Goal: Information Seeking & Learning: Learn about a topic

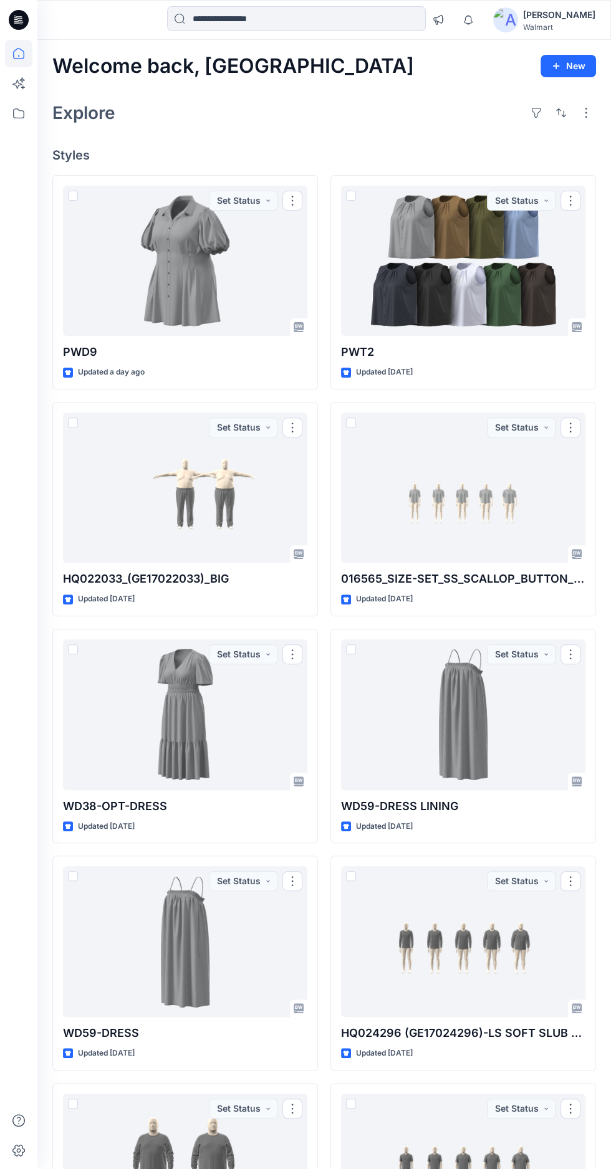
click at [183, 264] on div at bounding box center [185, 261] width 244 height 151
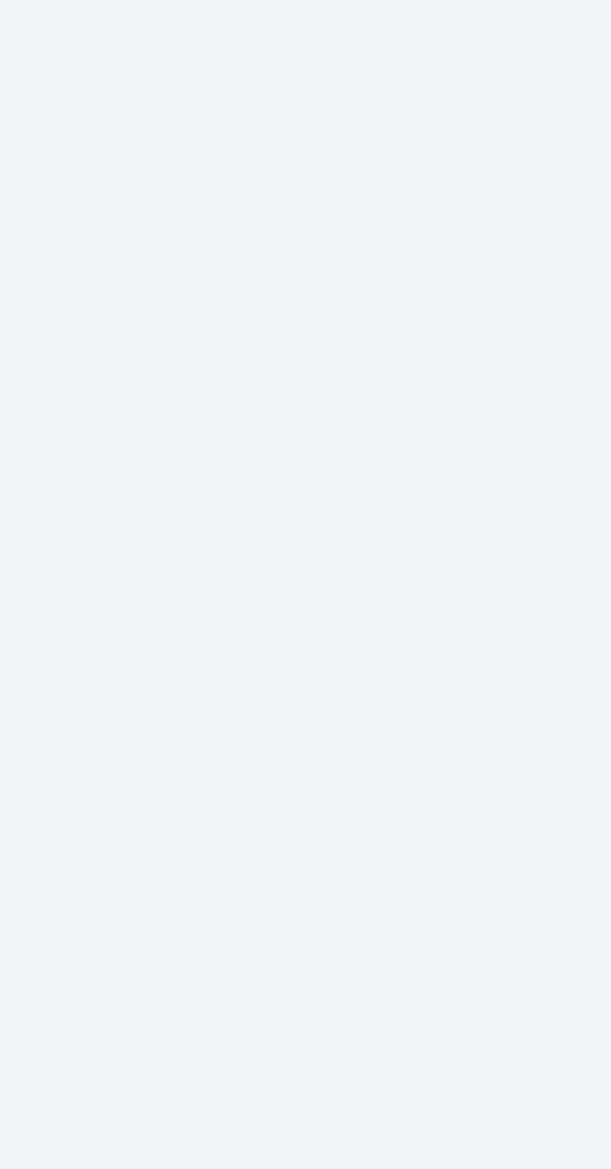
scroll to position [1, 0]
click at [324, 691] on div at bounding box center [324, 645] width 574 height 1047
click at [330, 695] on div at bounding box center [324, 645] width 574 height 1047
click at [329, 695] on div at bounding box center [324, 645] width 574 height 1047
click at [327, 696] on div at bounding box center [324, 645] width 574 height 1047
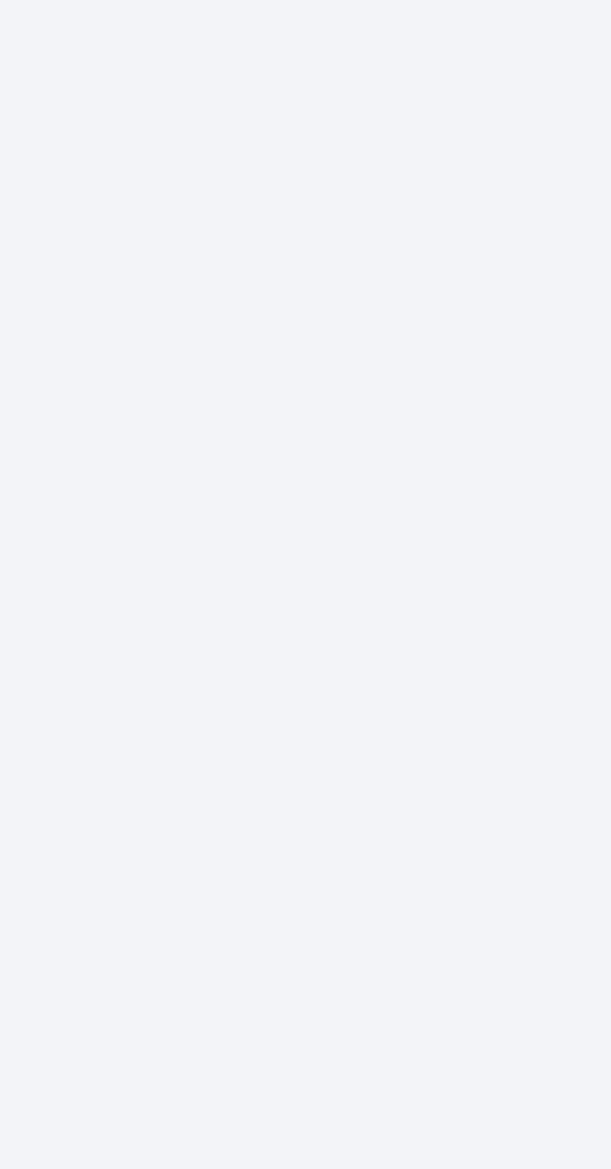
click at [327, 696] on div at bounding box center [324, 645] width 574 height 1047
click at [326, 695] on div at bounding box center [324, 645] width 574 height 1047
click at [326, 696] on div at bounding box center [324, 645] width 574 height 1047
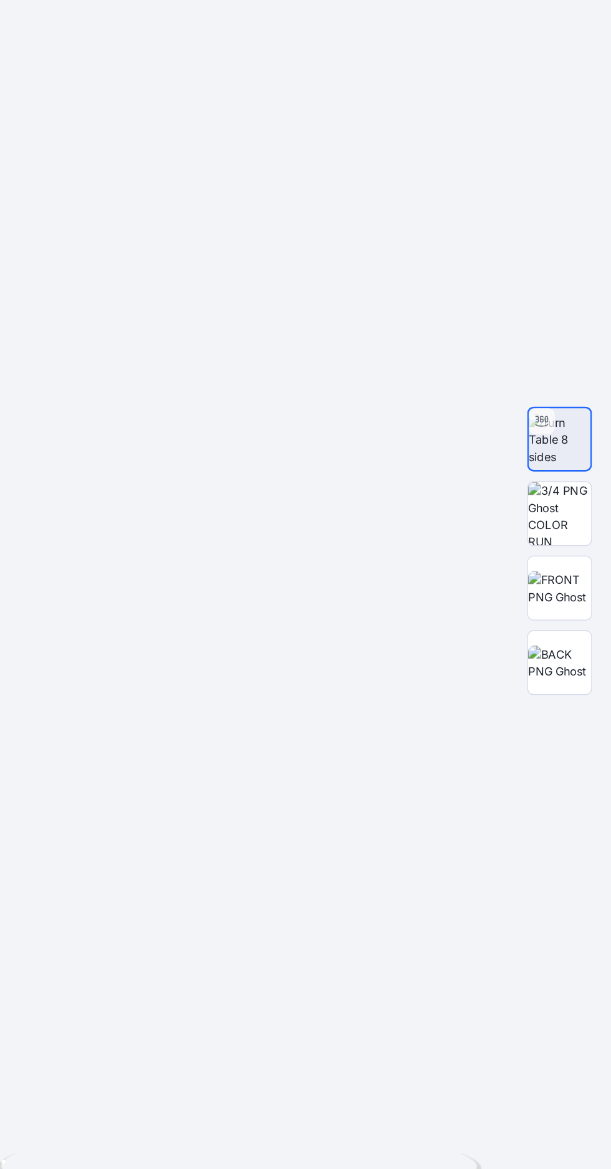
scroll to position [0, 0]
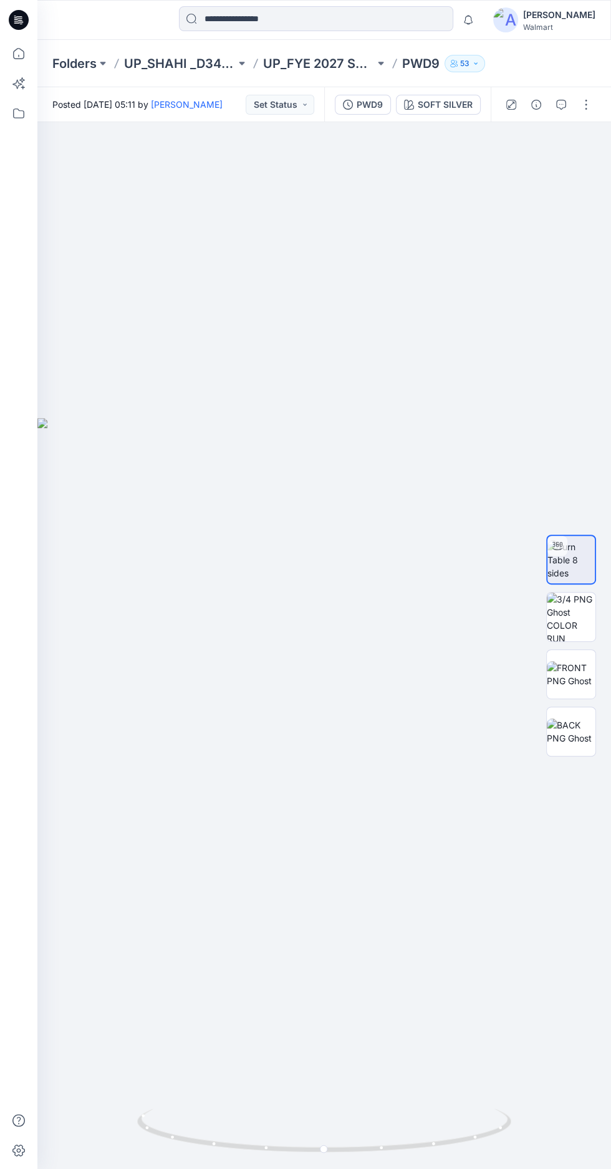
click at [588, 688] on img at bounding box center [571, 674] width 49 height 26
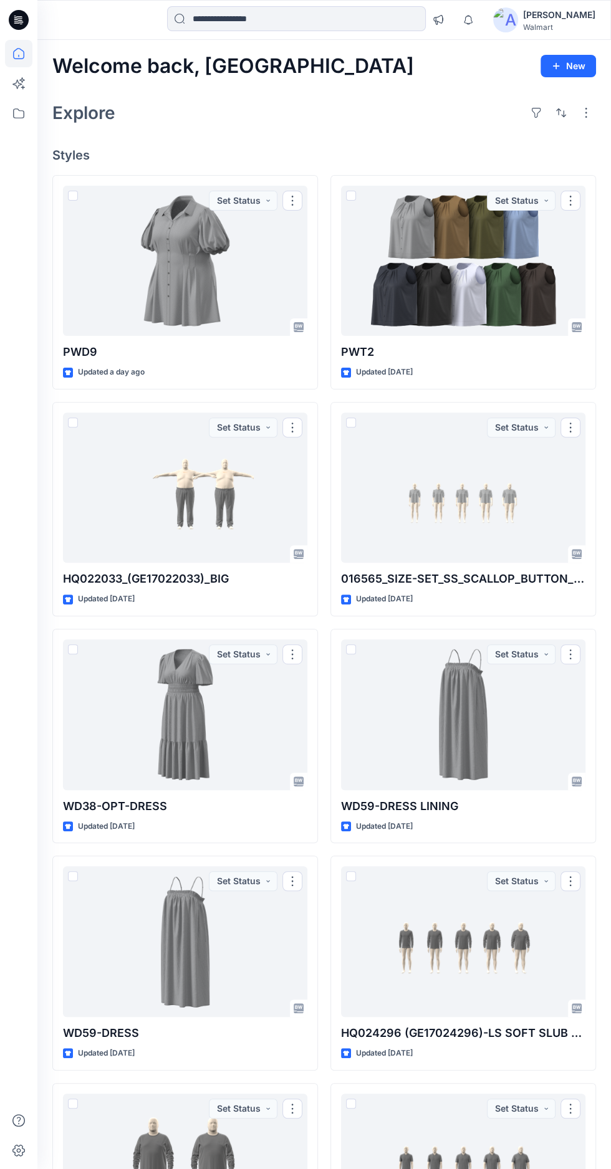
scroll to position [31, 0]
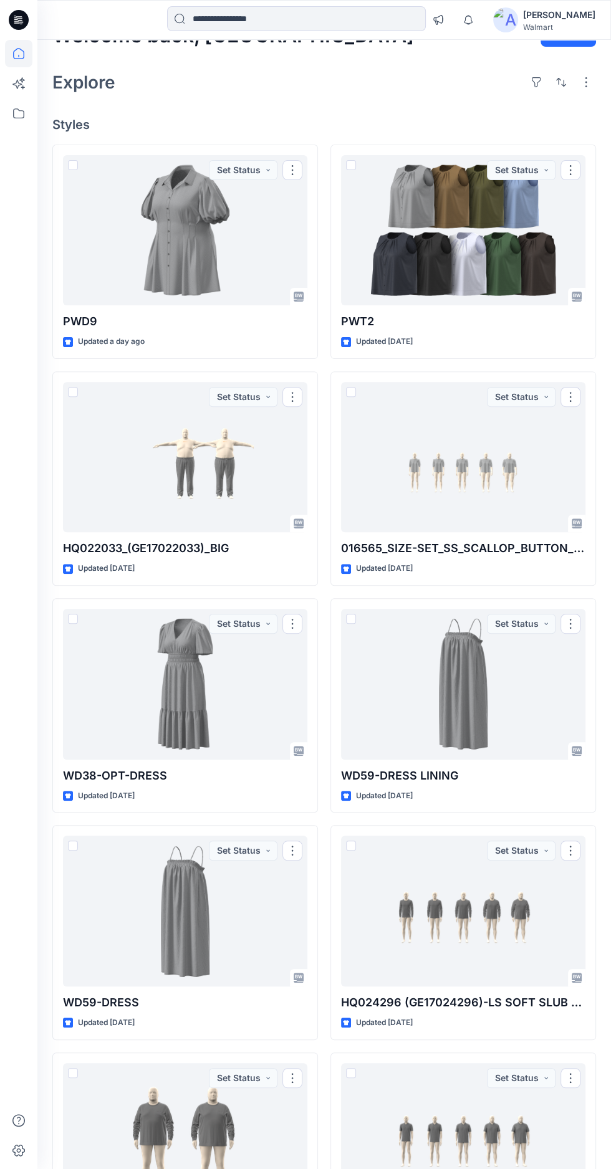
click at [198, 707] on div at bounding box center [185, 684] width 244 height 151
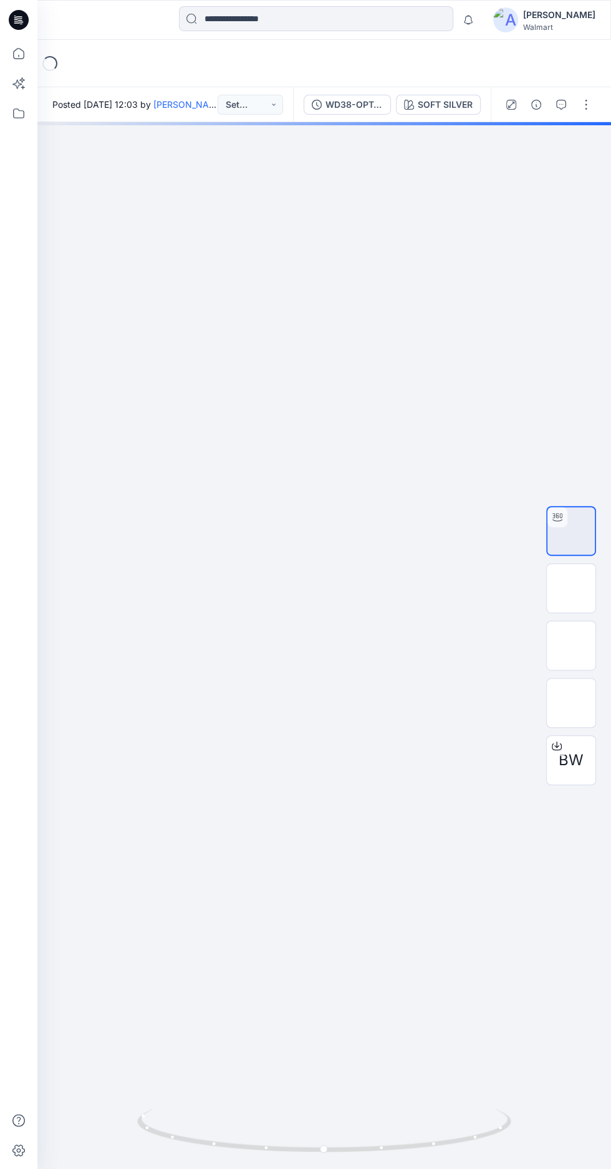
click at [326, 783] on div at bounding box center [324, 645] width 574 height 1047
click at [324, 783] on div at bounding box center [324, 645] width 574 height 1047
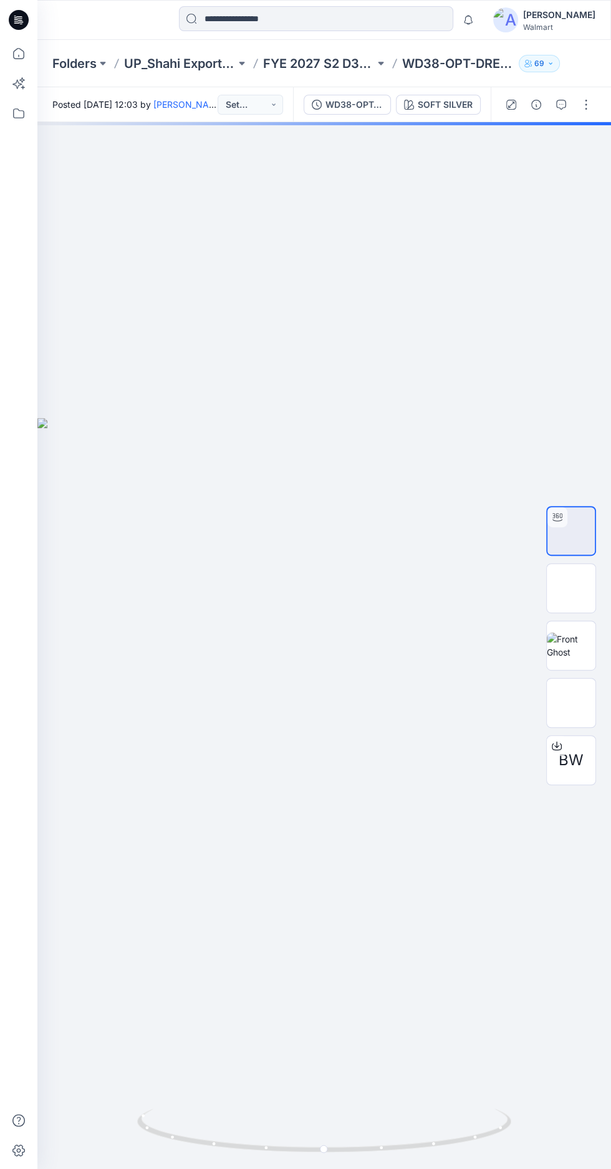
click at [401, 788] on div at bounding box center [324, 645] width 574 height 1047
click at [406, 784] on div at bounding box center [324, 645] width 574 height 1047
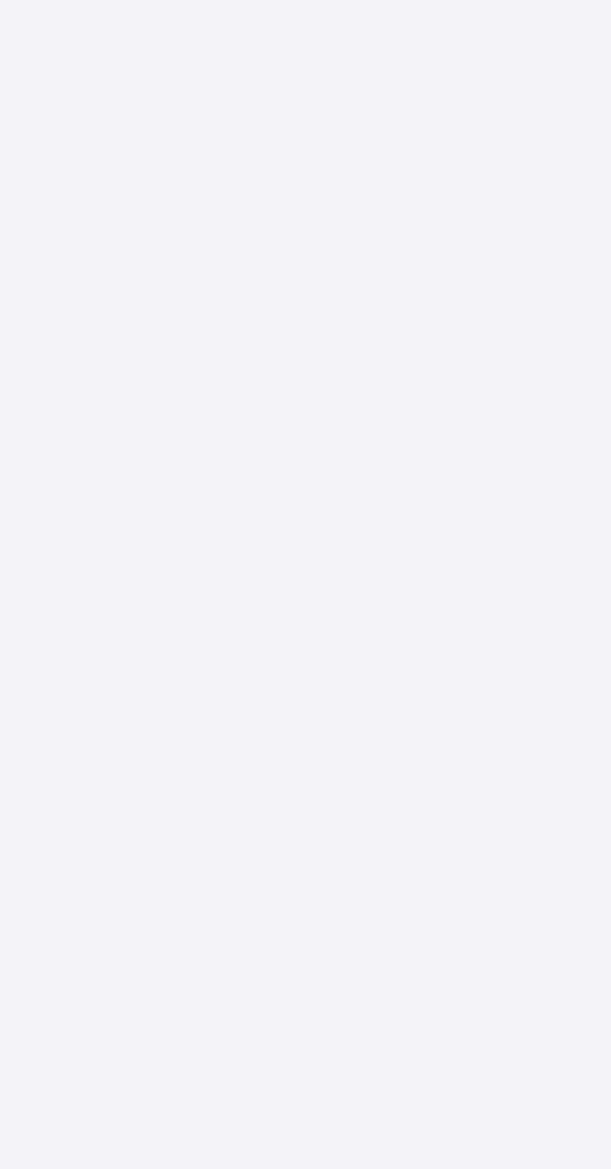
click at [314, 751] on div at bounding box center [324, 645] width 574 height 1047
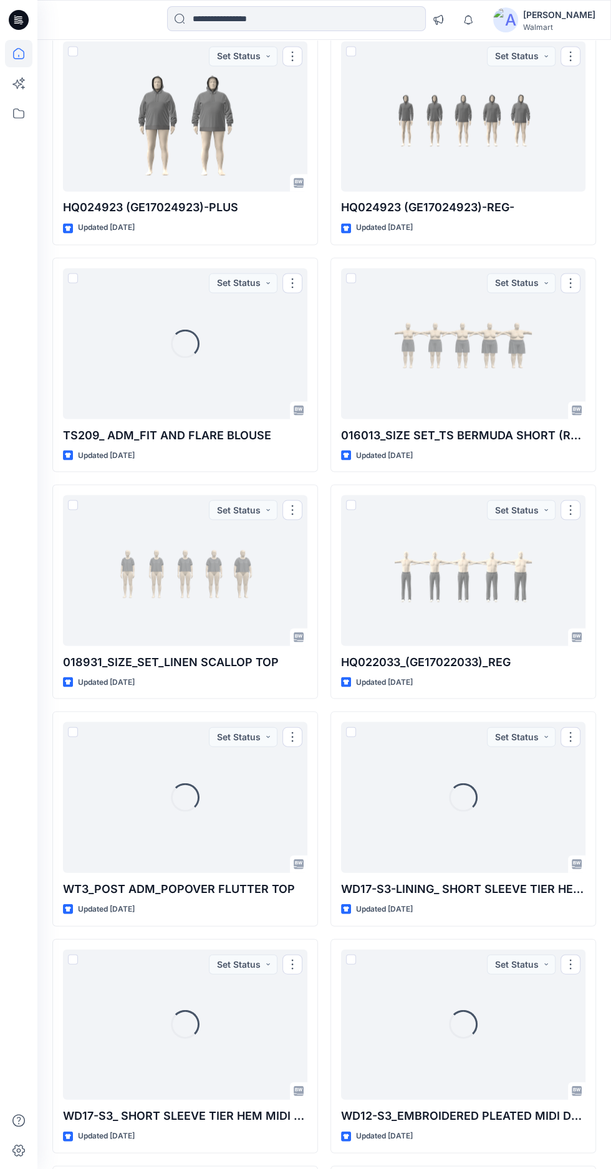
scroll to position [1284, 0]
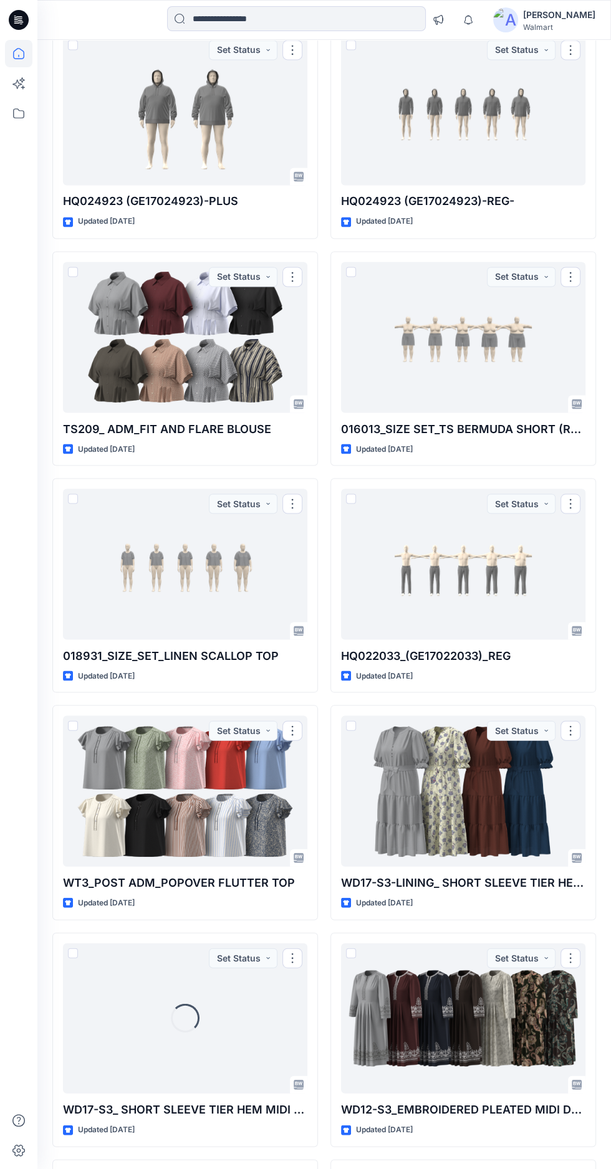
click at [206, 566] on div at bounding box center [185, 564] width 244 height 151
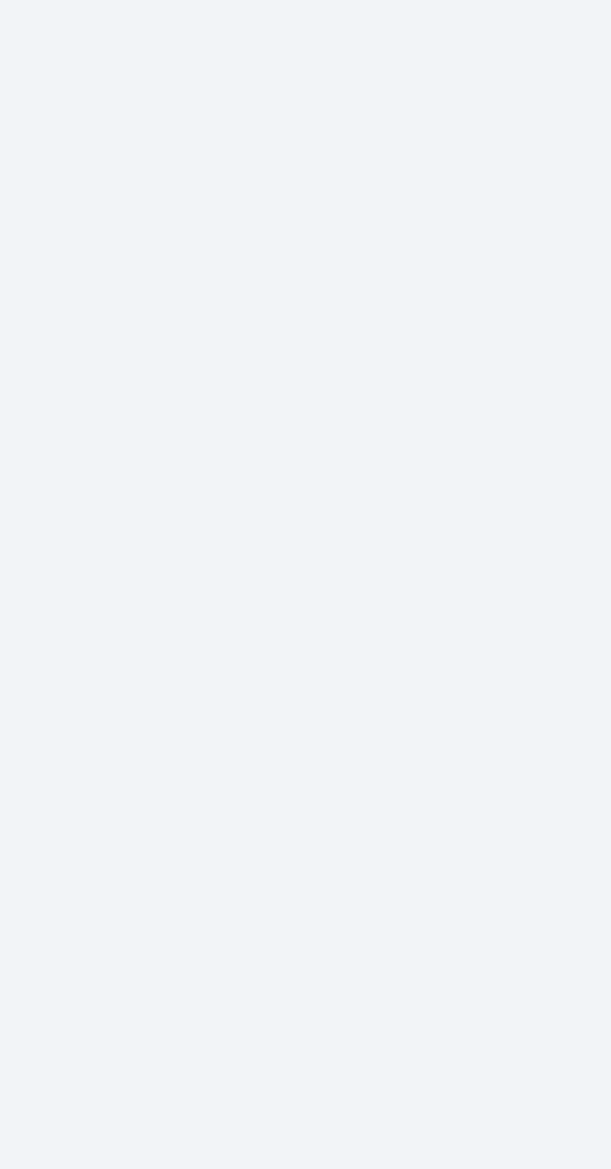
scroll to position [118, 0]
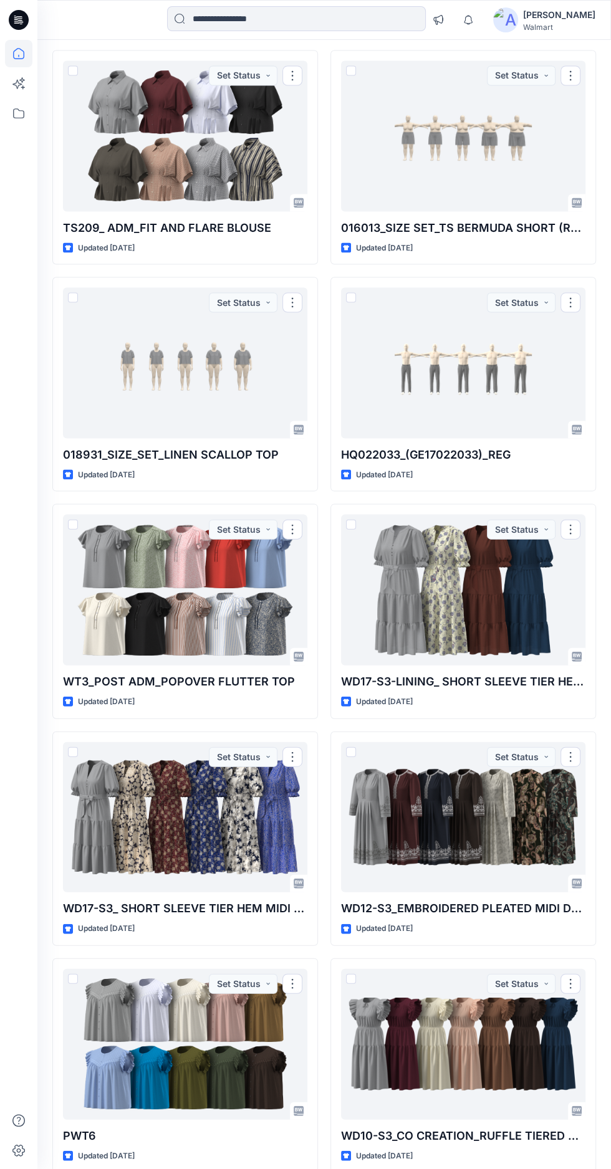
scroll to position [1527, 0]
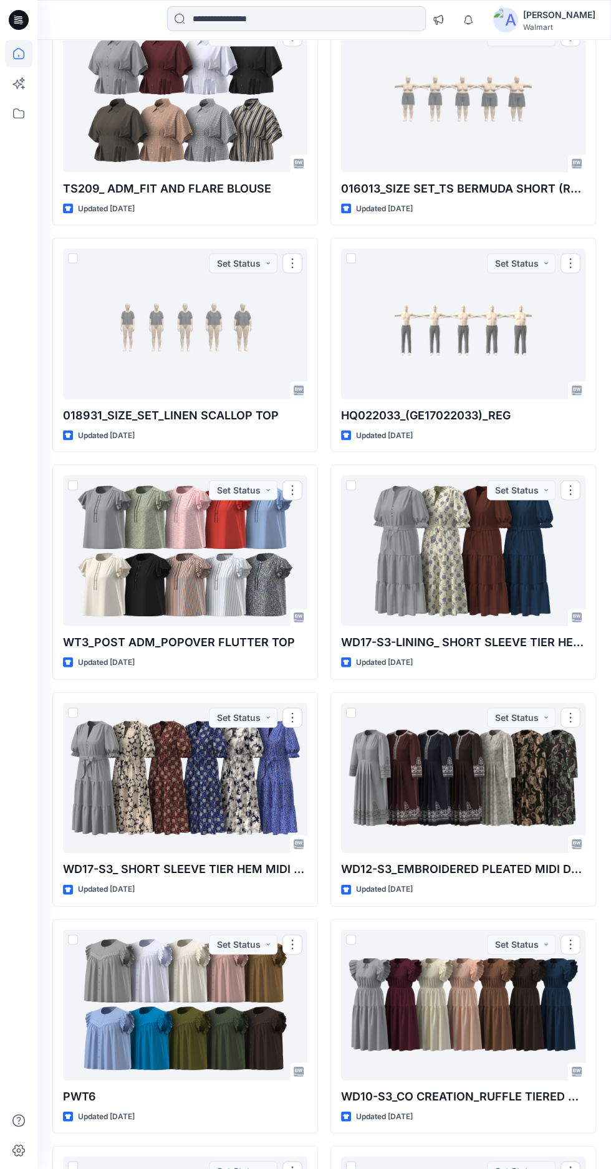
click at [188, 772] on div at bounding box center [185, 778] width 244 height 151
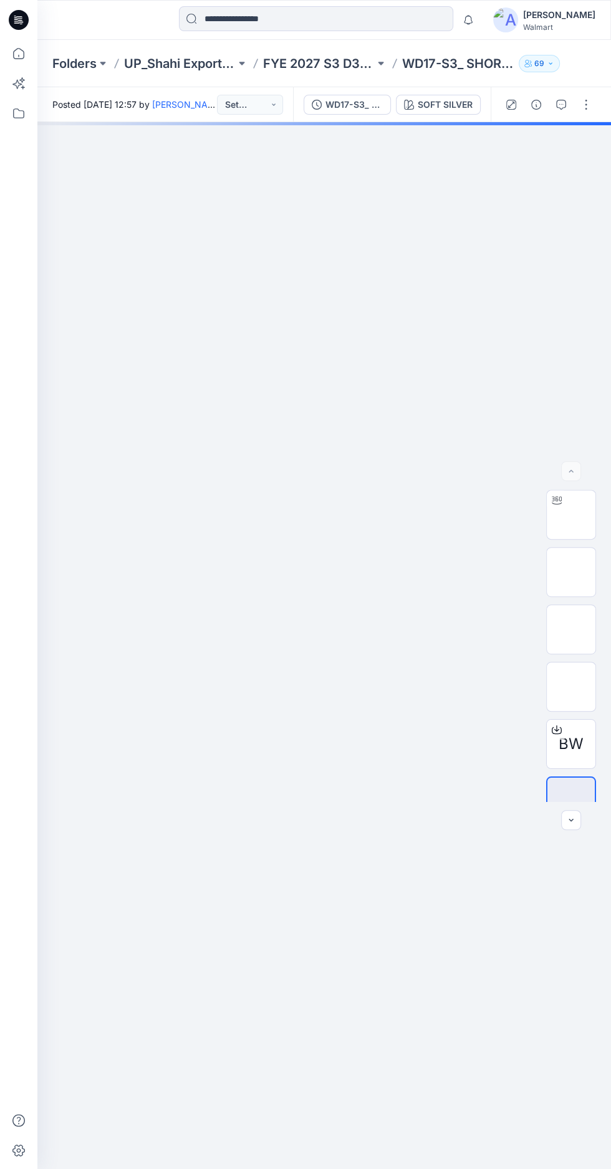
click at [571, 515] on img at bounding box center [571, 515] width 0 height 0
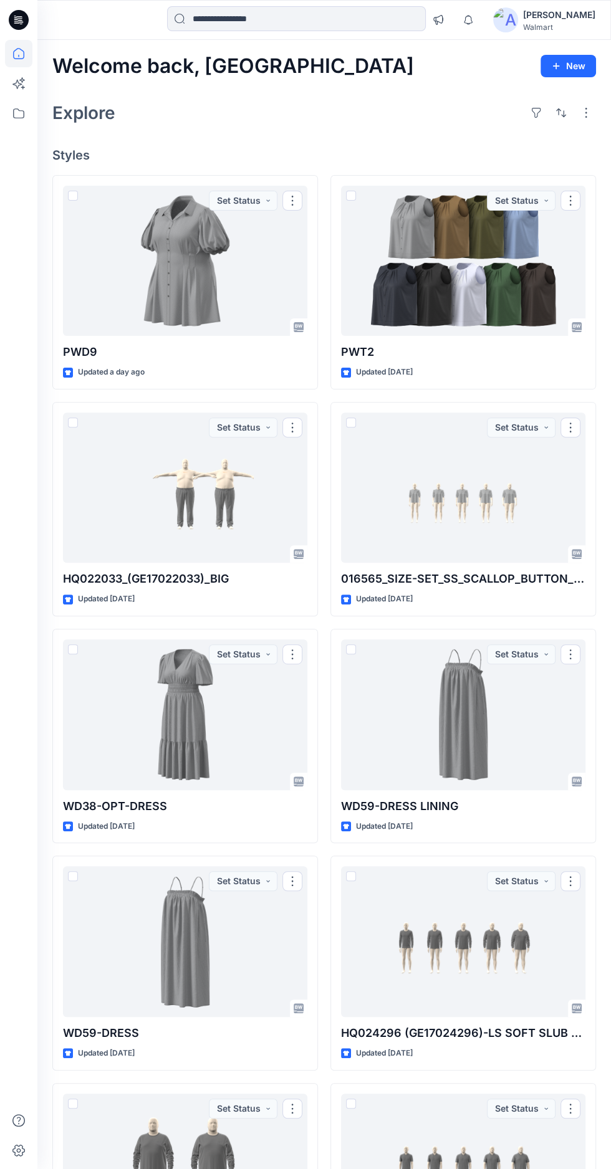
click at [353, 19] on input at bounding box center [296, 18] width 259 height 25
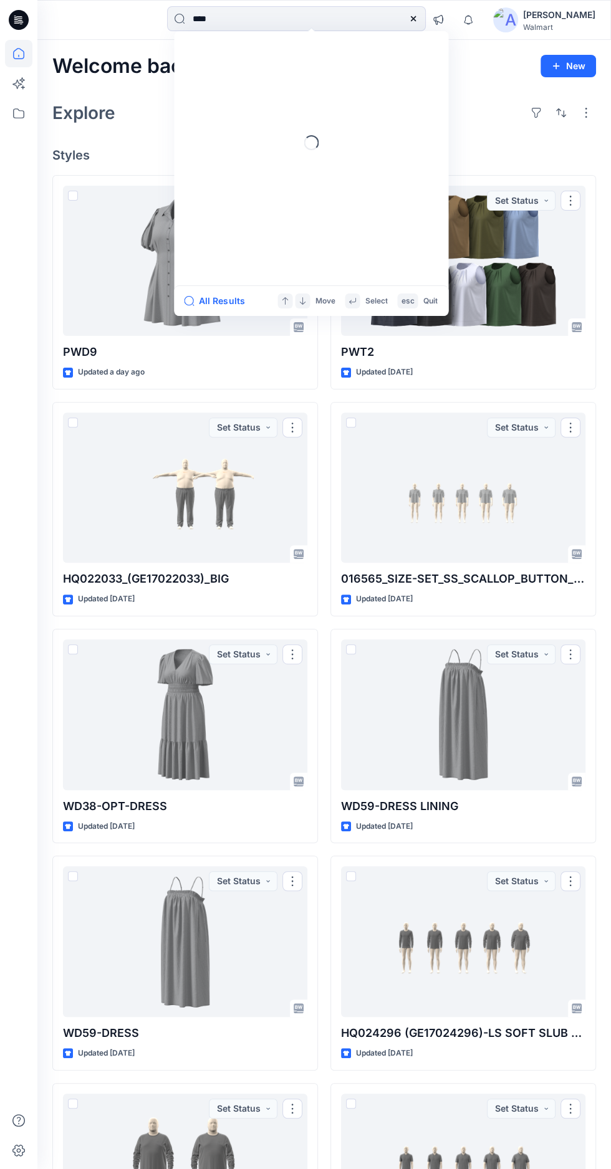
type input "****"
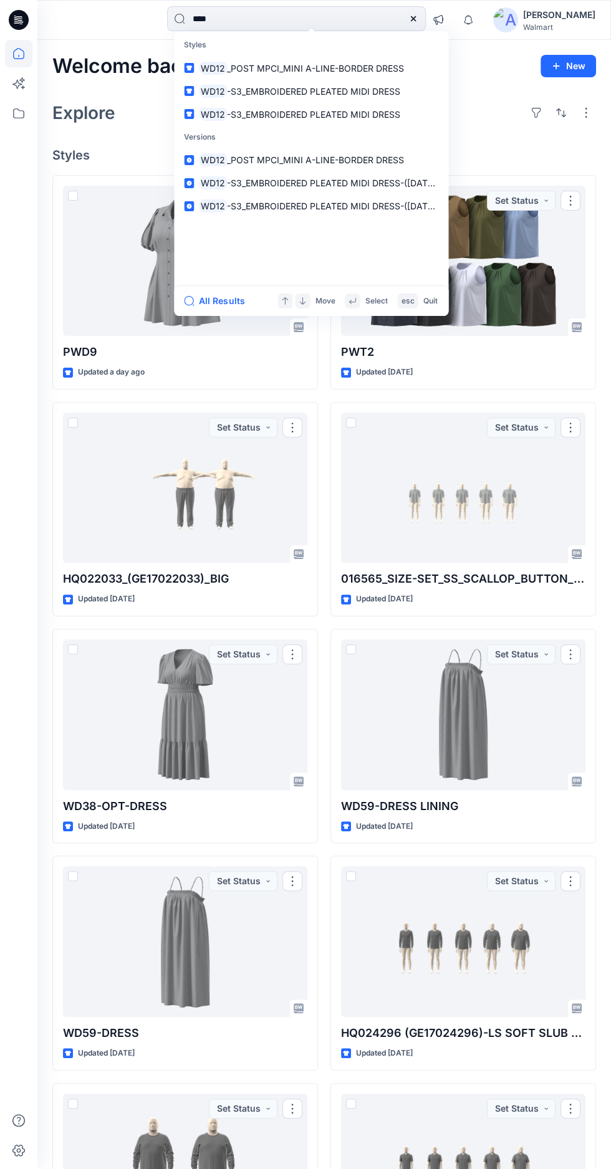
click at [286, 113] on span "-S3_EMBROIDERED PLEATED MIDI DRESS" at bounding box center [313, 113] width 173 height 11
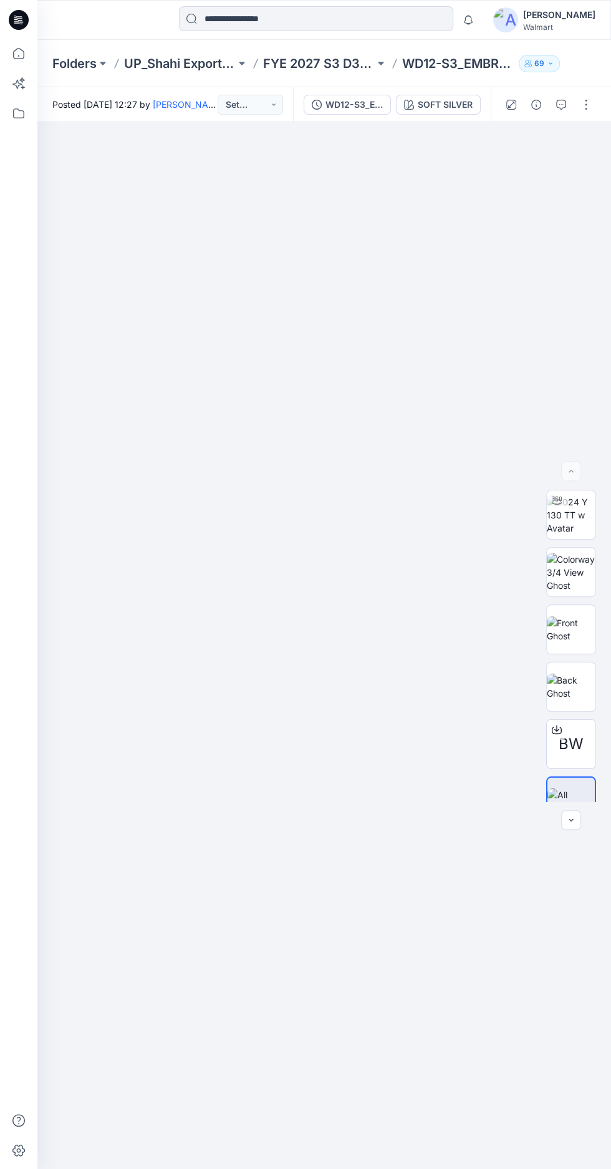
click at [580, 535] on img at bounding box center [571, 515] width 49 height 39
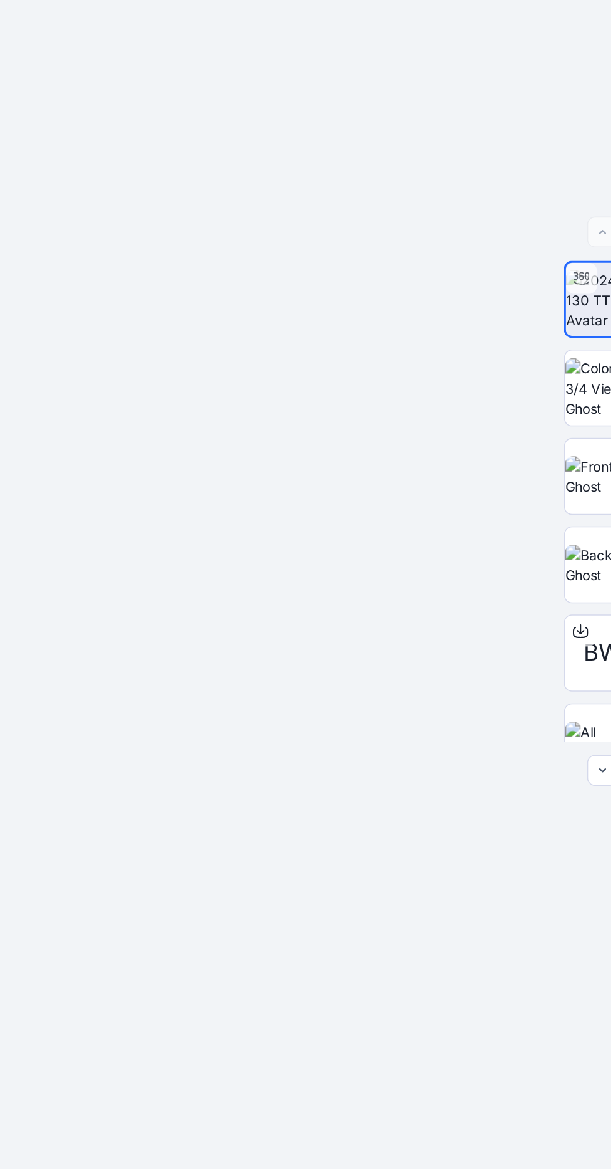
scroll to position [11, 0]
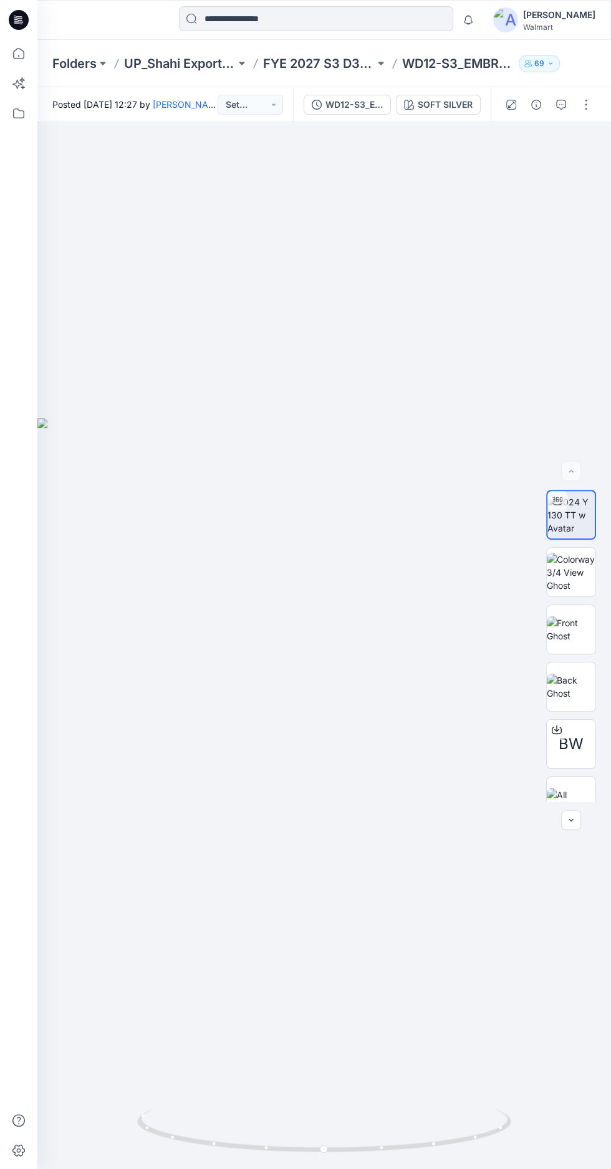
click at [583, 643] on img at bounding box center [571, 630] width 49 height 26
click at [305, 870] on img at bounding box center [324, 867] width 253 height 842
click at [327, 875] on img at bounding box center [324, 867] width 253 height 842
click at [585, 700] on img at bounding box center [571, 687] width 49 height 26
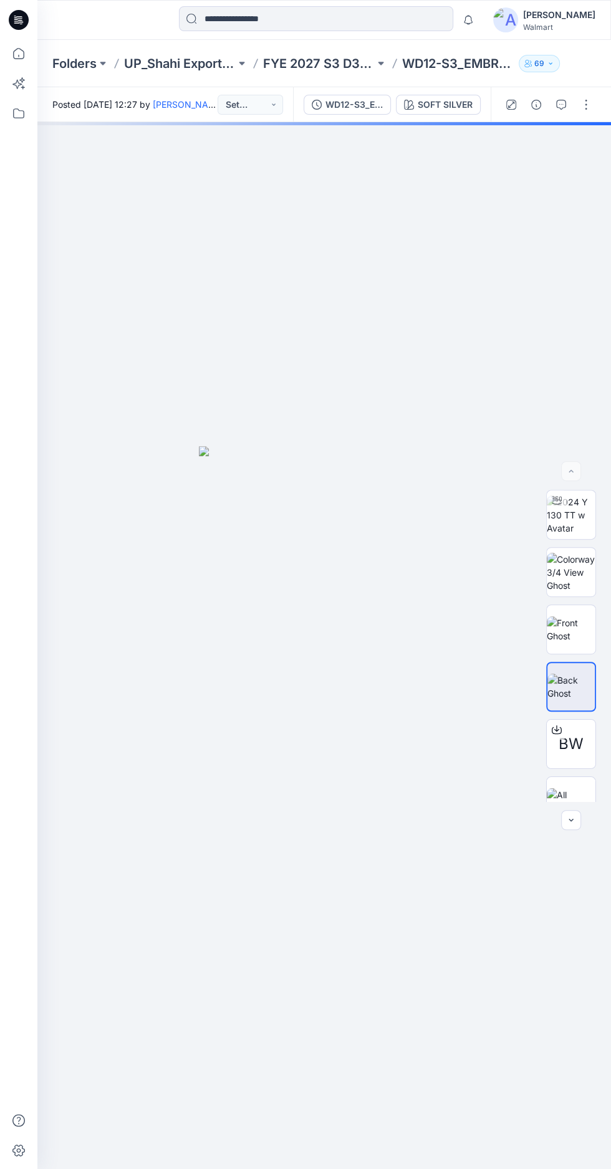
click at [577, 592] on img at bounding box center [571, 572] width 49 height 39
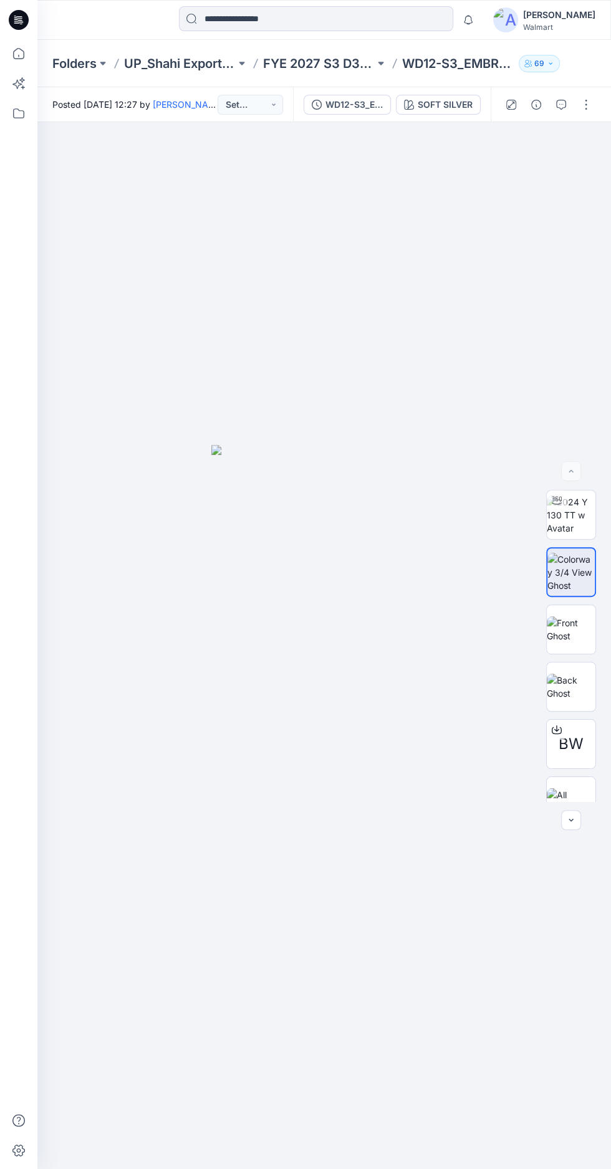
click at [569, 535] on img at bounding box center [571, 515] width 49 height 39
